Goal: Navigation & Orientation: Understand site structure

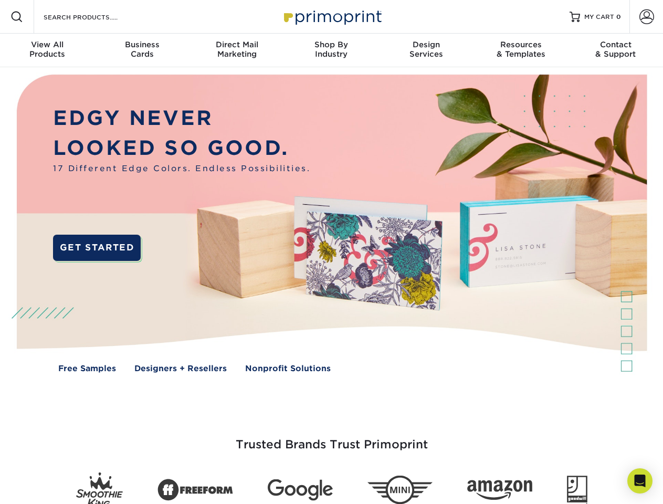
click at [331, 252] on img at bounding box center [331, 231] width 657 height 328
click at [17, 17] on span at bounding box center [17, 17] width 13 height 13
click at [647, 17] on span at bounding box center [647, 16] width 15 height 15
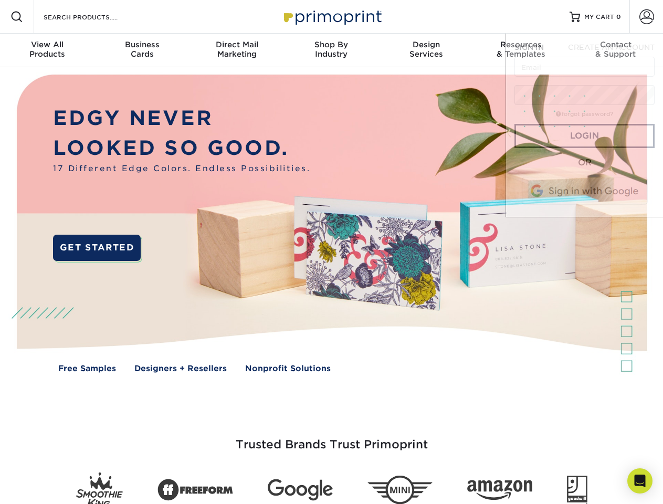
click at [47, 50] on div "View All Products" at bounding box center [47, 49] width 95 height 19
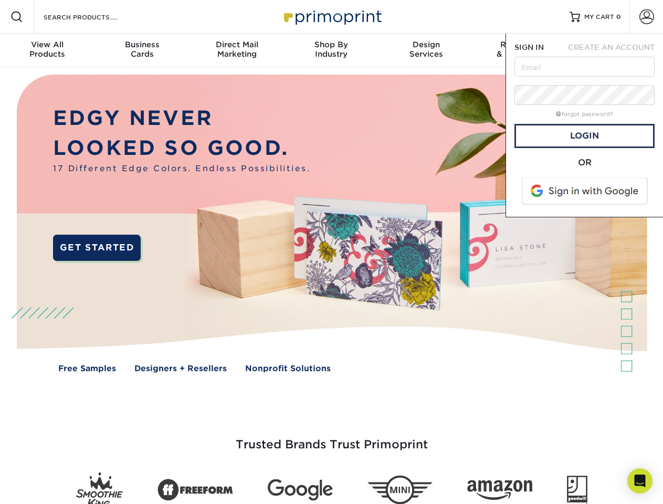
click at [142, 50] on div "Business Cards" at bounding box center [142, 49] width 95 height 19
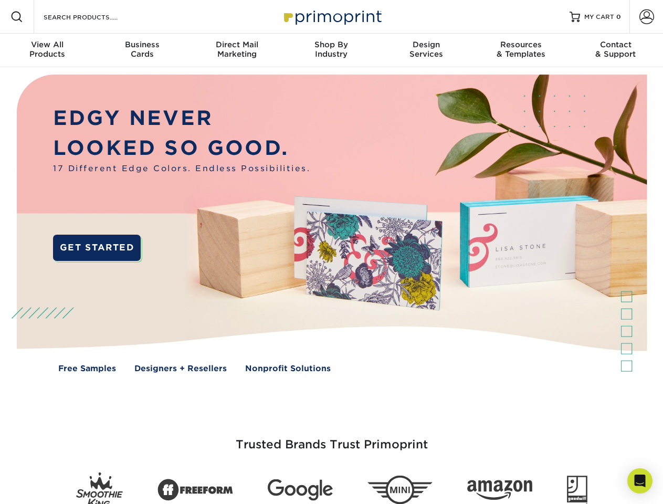
click at [237, 50] on div "Direct Mail Marketing" at bounding box center [237, 49] width 95 height 19
click at [331, 50] on div "Shop By Industry" at bounding box center [331, 49] width 95 height 19
click at [426, 50] on div "Design Services" at bounding box center [426, 49] width 95 height 19
click at [521, 50] on div "Resources & Templates" at bounding box center [521, 49] width 95 height 19
click at [616, 50] on div "Contact & Support" at bounding box center [616, 49] width 95 height 19
